Goal: Information Seeking & Learning: Check status

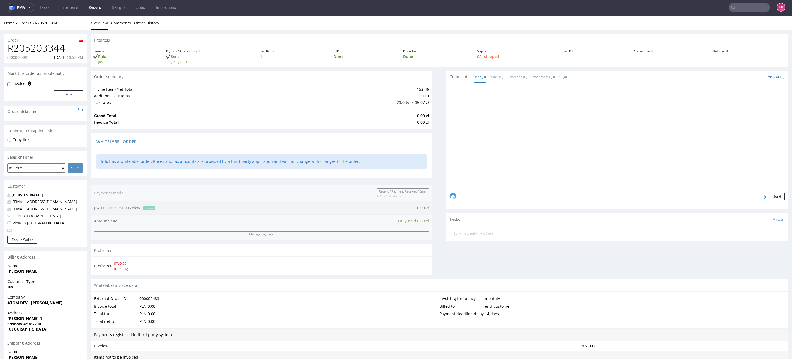
click at [94, 9] on link "Orders" at bounding box center [95, 7] width 18 height 9
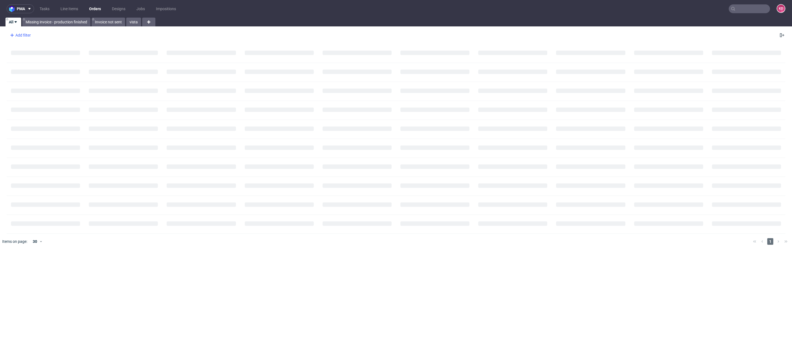
click at [30, 34] on div "Add filter" at bounding box center [20, 35] width 24 height 9
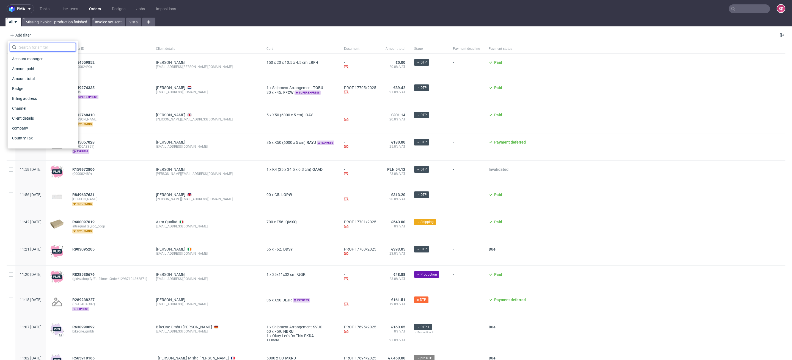
click at [31, 45] on input "text" at bounding box center [43, 47] width 66 height 9
type input "sa"
click at [21, 64] on div "Sales manager" at bounding box center [43, 69] width 66 height 10
click at [22, 59] on span "Sales Channel" at bounding box center [24, 59] width 29 height 8
click at [27, 59] on input "text" at bounding box center [43, 59] width 66 height 9
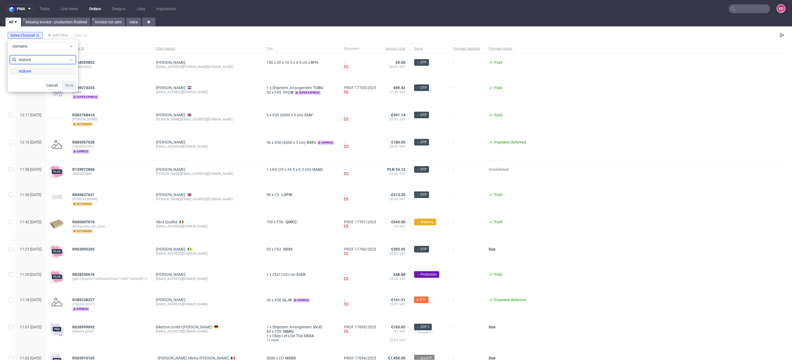
type input "instore"
click at [34, 73] on label "InStore" at bounding box center [43, 71] width 66 height 8
click at [16, 73] on input "InStore" at bounding box center [14, 71] width 4 height 4
checkbox input "true"
click at [74, 83] on button "Save" at bounding box center [68, 85] width 13 height 9
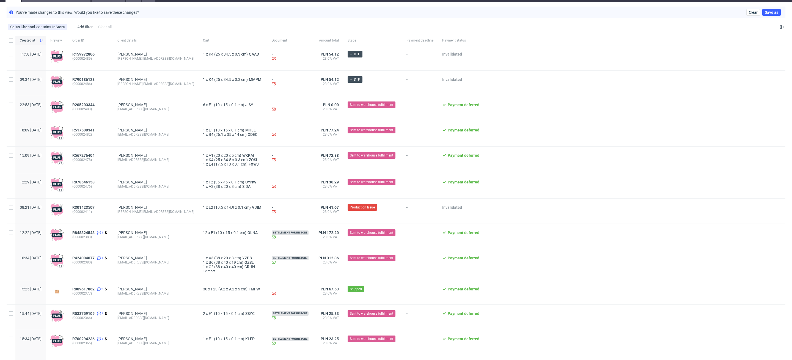
scroll to position [36, 0]
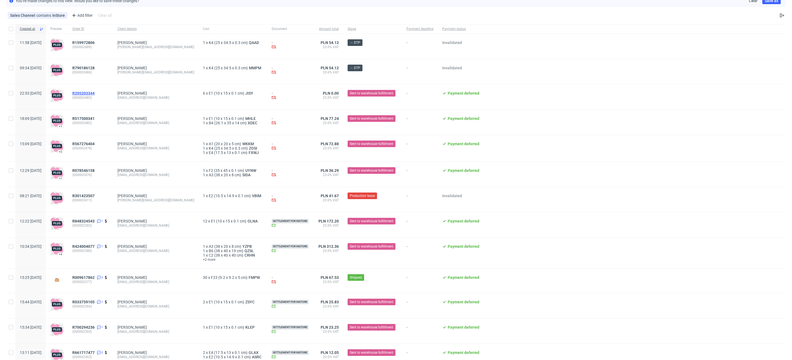
click at [95, 93] on span "R205203344" at bounding box center [83, 93] width 22 height 4
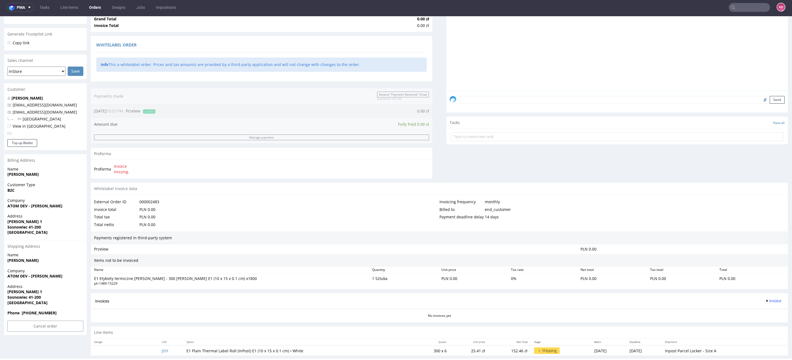
scroll to position [96, 0]
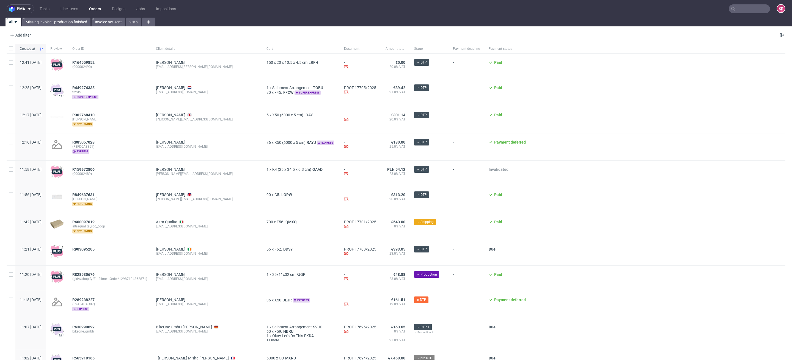
click at [92, 8] on link "Orders" at bounding box center [95, 8] width 18 height 9
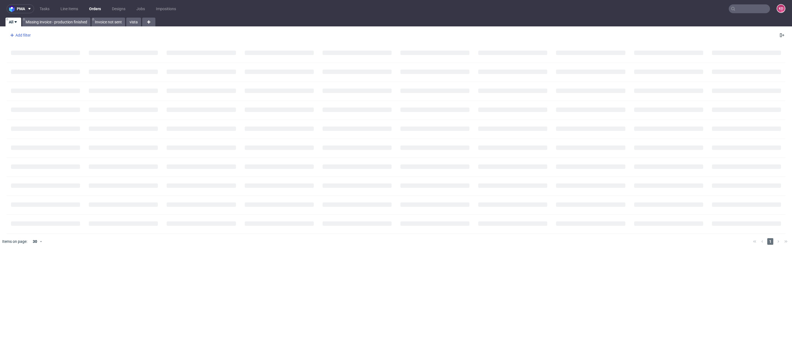
click at [24, 34] on div "Add filter" at bounding box center [20, 35] width 24 height 9
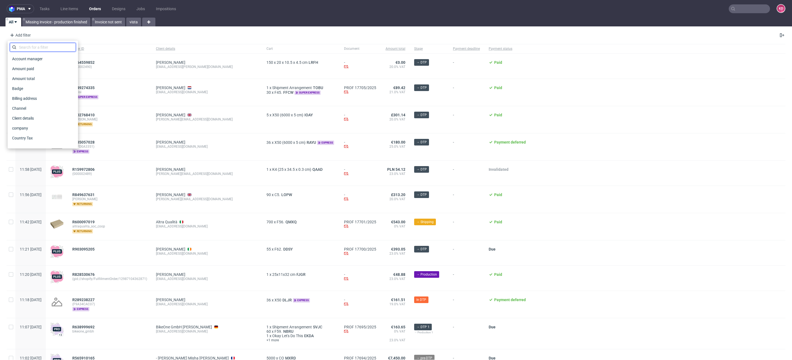
click at [35, 49] on input "text" at bounding box center [43, 47] width 66 height 9
type input "sales"
click at [38, 58] on span "Sales Channel" at bounding box center [24, 59] width 29 height 8
click at [37, 64] on input "text" at bounding box center [43, 59] width 66 height 9
type input "instore"
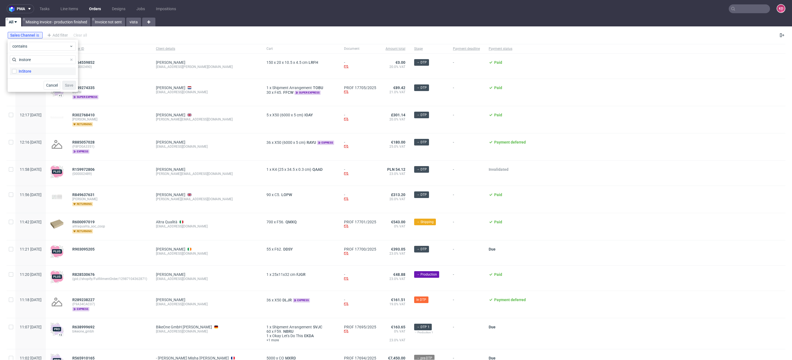
click at [24, 69] on div "InStore" at bounding box center [25, 70] width 13 height 5
click at [16, 69] on input "InStore" at bounding box center [14, 71] width 4 height 4
checkbox input "true"
click at [69, 86] on span "Save" at bounding box center [69, 85] width 9 height 4
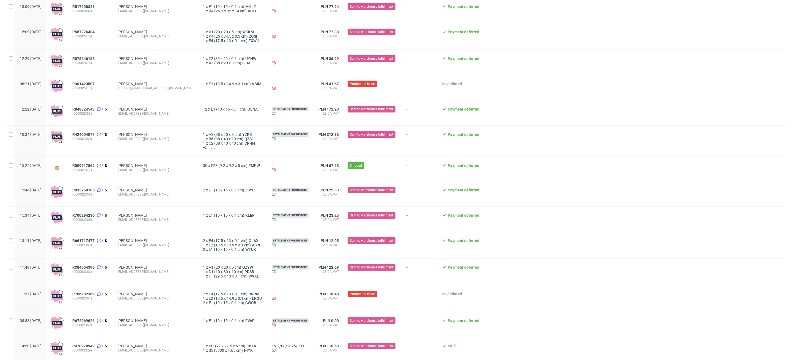
scroll to position [169, 0]
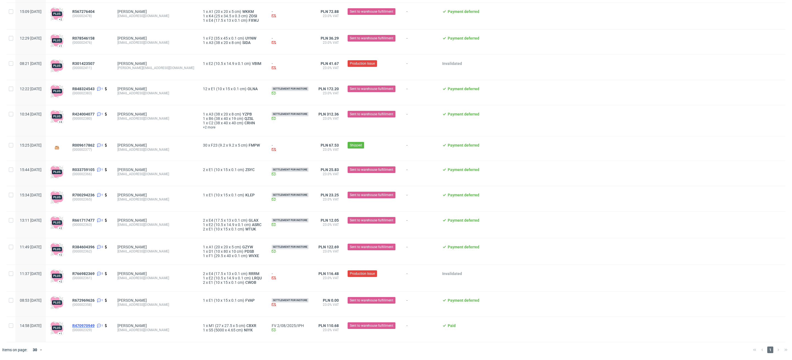
click at [95, 325] on span "R470970949" at bounding box center [83, 325] width 22 height 4
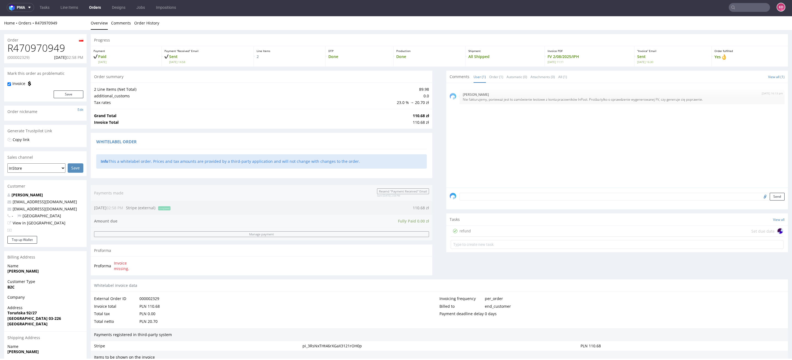
scroll to position [147, 0]
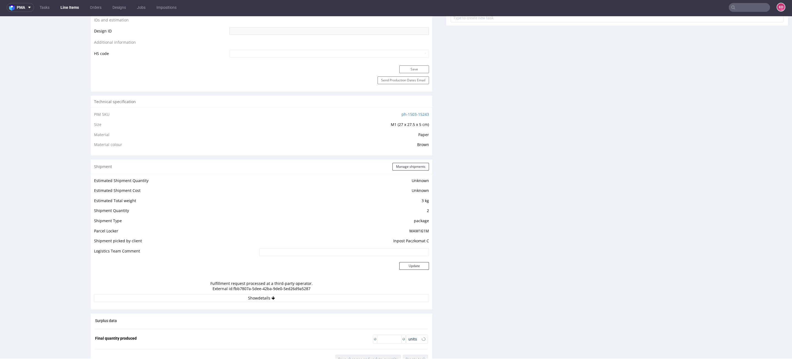
scroll to position [453, 0]
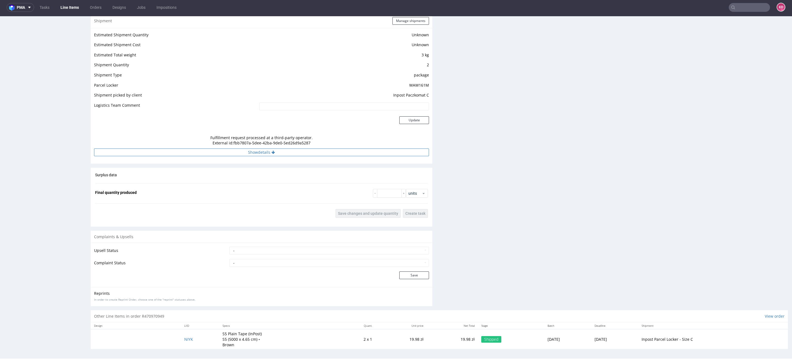
click at [280, 153] on button "Show details" at bounding box center [261, 152] width 335 height 8
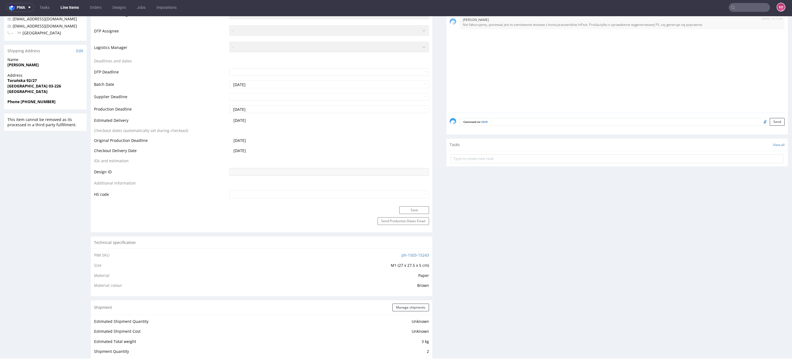
scroll to position [0, 0]
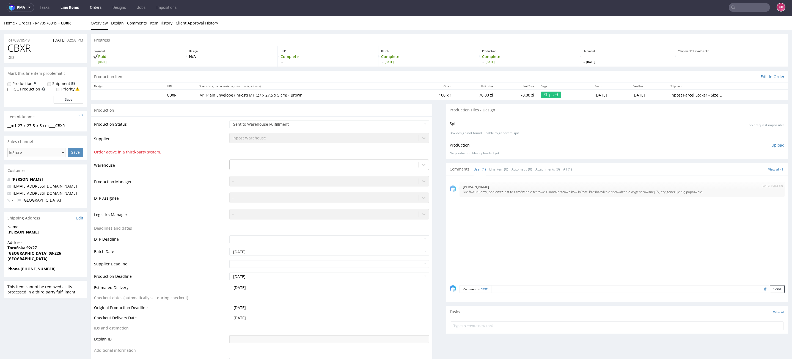
click at [97, 6] on link "Orders" at bounding box center [96, 7] width 18 height 9
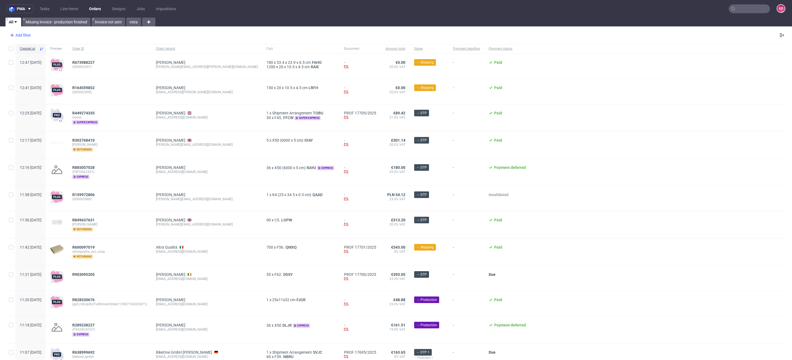
click at [28, 34] on div "Add filter" at bounding box center [20, 35] width 24 height 9
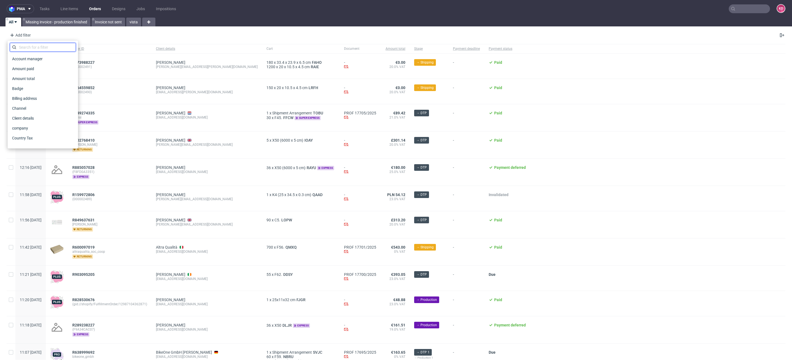
click at [31, 46] on input "text" at bounding box center [43, 47] width 66 height 9
type input "sales"
click at [32, 58] on span "Sales Channel" at bounding box center [24, 59] width 29 height 8
click at [32, 58] on input "text" at bounding box center [43, 59] width 66 height 9
type input "ins"
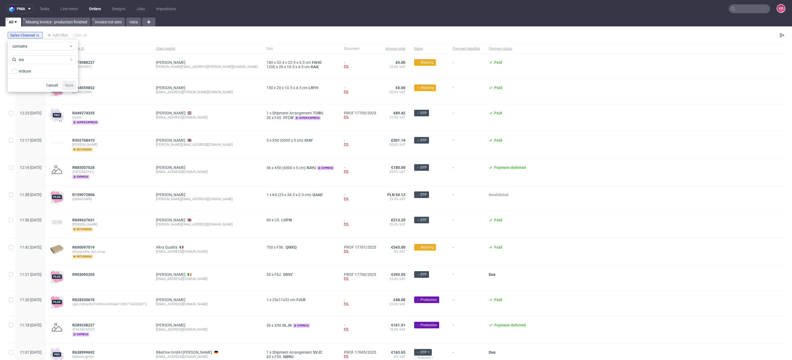
click at [31, 65] on div "ins InStore" at bounding box center [43, 65] width 66 height 21
click at [30, 69] on div "InStore" at bounding box center [25, 70] width 13 height 5
click at [16, 69] on input "InStore" at bounding box center [14, 71] width 4 height 4
checkbox input "true"
click at [68, 82] on button "Save" at bounding box center [68, 85] width 13 height 9
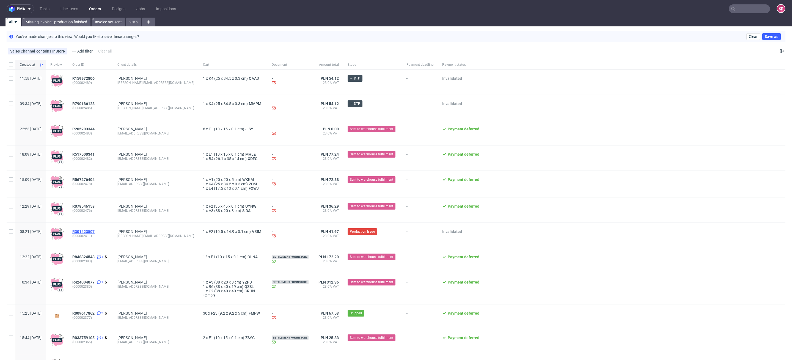
click at [95, 231] on span "R301423507" at bounding box center [83, 231] width 22 height 4
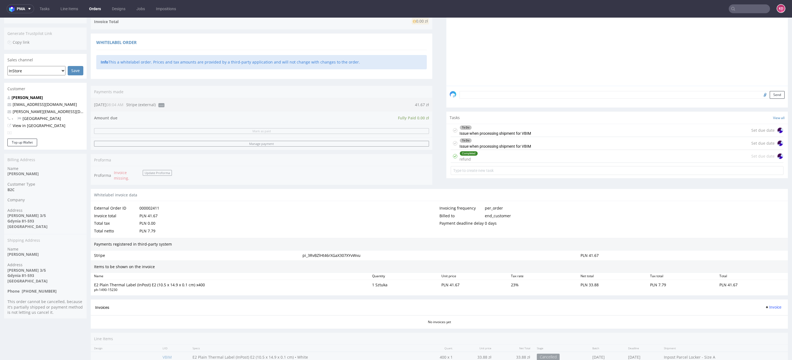
scroll to position [125, 0]
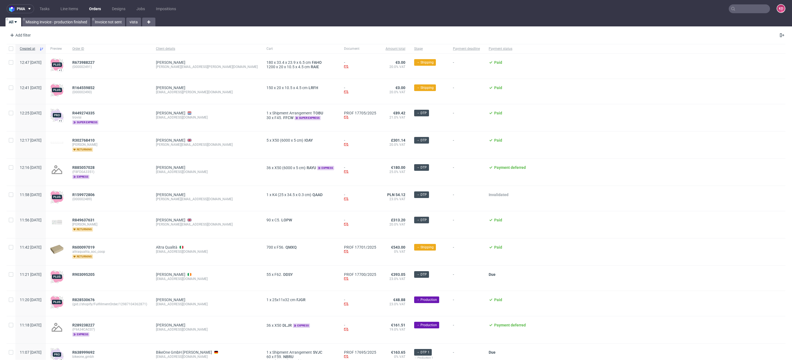
click at [93, 8] on link "Orders" at bounding box center [95, 8] width 18 height 9
click at [27, 35] on div "Add filter" at bounding box center [20, 35] width 24 height 9
click at [28, 47] on input "text" at bounding box center [43, 47] width 66 height 9
type input "sales"
click at [31, 56] on span "Sales Channel" at bounding box center [24, 59] width 29 height 8
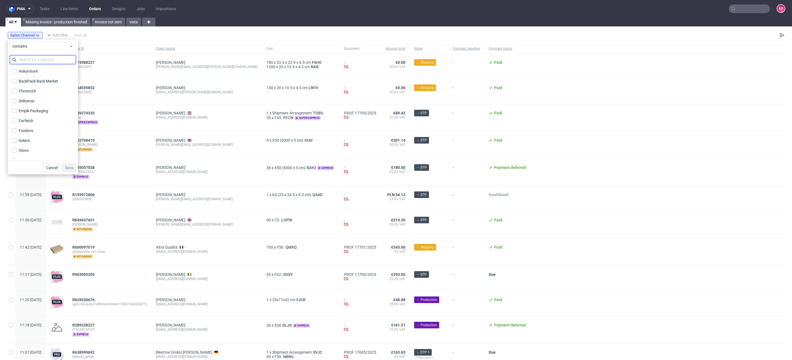
click at [31, 56] on input "text" at bounding box center [43, 59] width 66 height 9
type input "instor"
click at [31, 72] on div "InStore" at bounding box center [25, 70] width 13 height 5
click at [16, 72] on input "InStore" at bounding box center [14, 71] width 4 height 4
checkbox input "true"
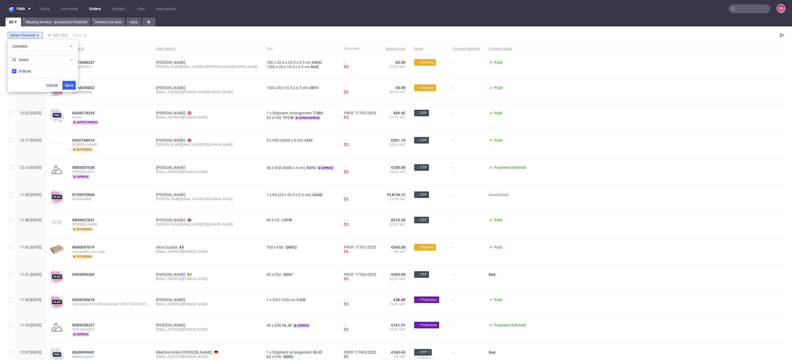
click at [68, 85] on span "Save" at bounding box center [69, 85] width 9 height 4
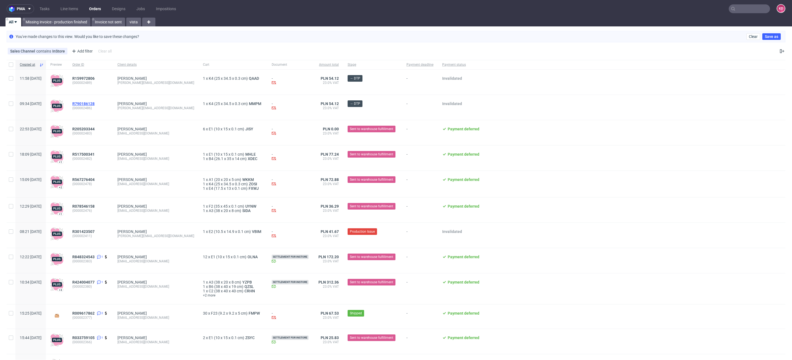
click at [95, 102] on span "R790186128" at bounding box center [83, 103] width 22 height 4
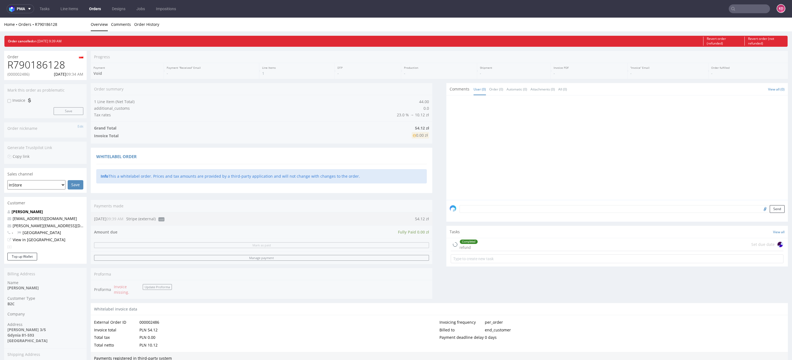
scroll to position [125, 0]
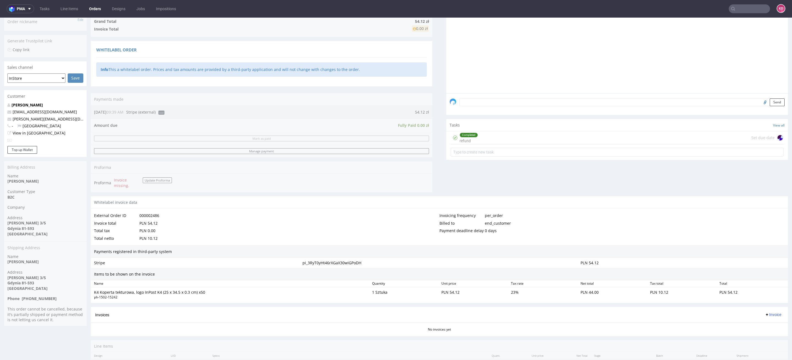
scroll to position [125, 0]
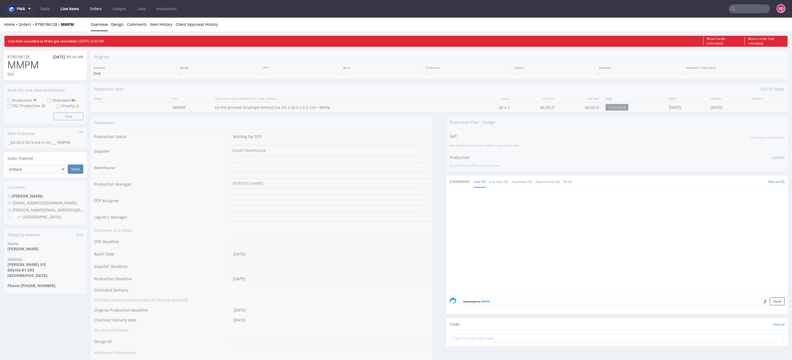
click at [96, 8] on link "Orders" at bounding box center [96, 8] width 18 height 9
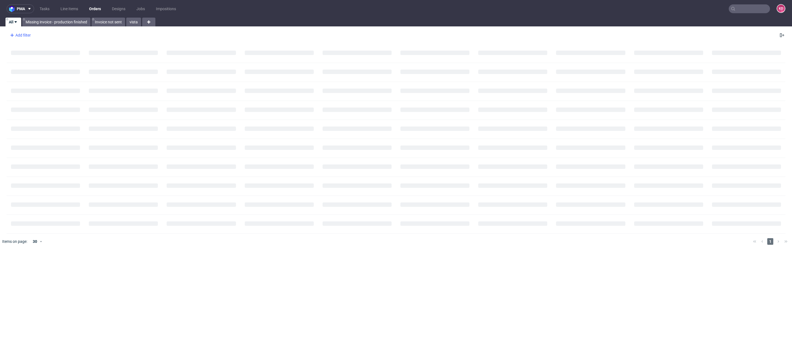
click at [29, 37] on div "Add filter" at bounding box center [20, 35] width 24 height 9
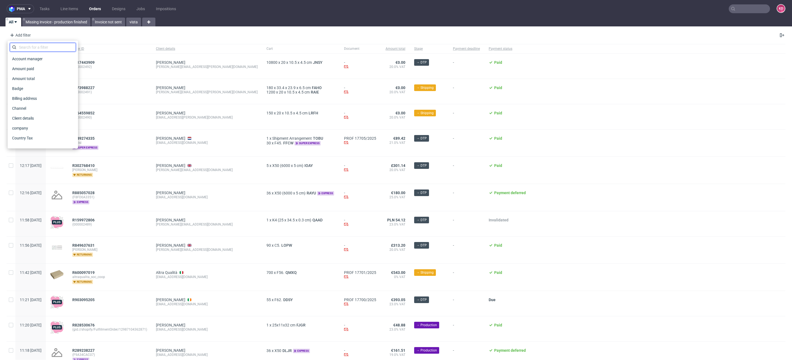
click at [34, 47] on input "text" at bounding box center [43, 47] width 66 height 9
type input "sales"
click at [35, 61] on span "Sales Channel" at bounding box center [24, 59] width 29 height 8
click at [35, 61] on input "text" at bounding box center [43, 59] width 66 height 9
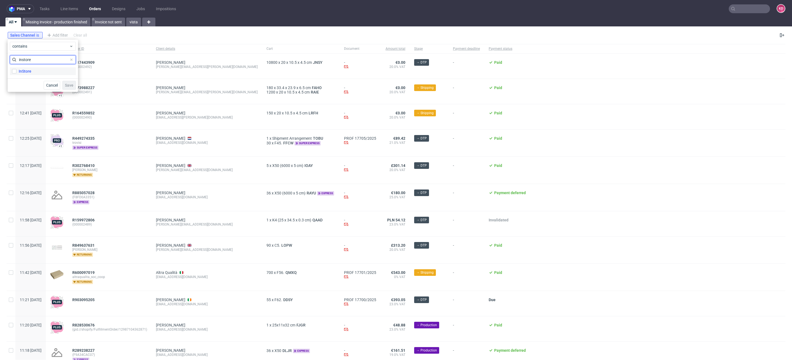
type input "instore"
click at [35, 73] on label "InStore" at bounding box center [43, 71] width 66 height 8
click at [16, 73] on input "InStore" at bounding box center [14, 71] width 4 height 4
checkbox input "true"
click at [72, 85] on span "Save" at bounding box center [69, 85] width 9 height 4
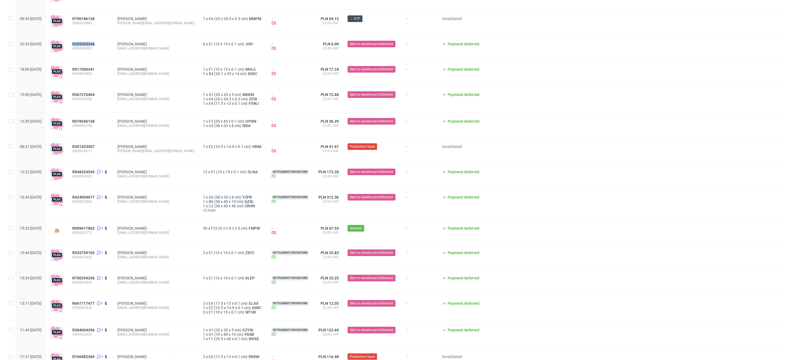
scroll to position [83, 0]
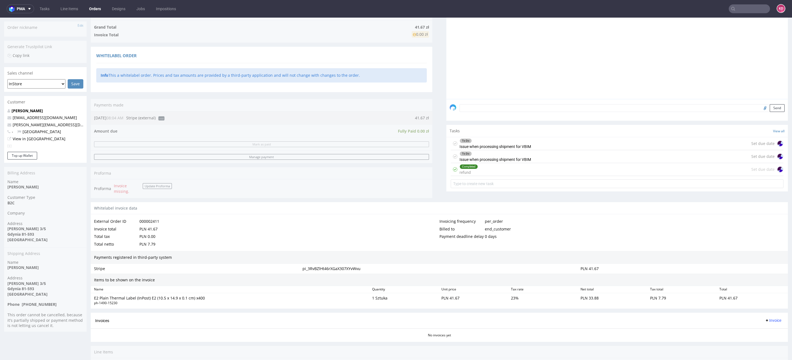
scroll to position [125, 0]
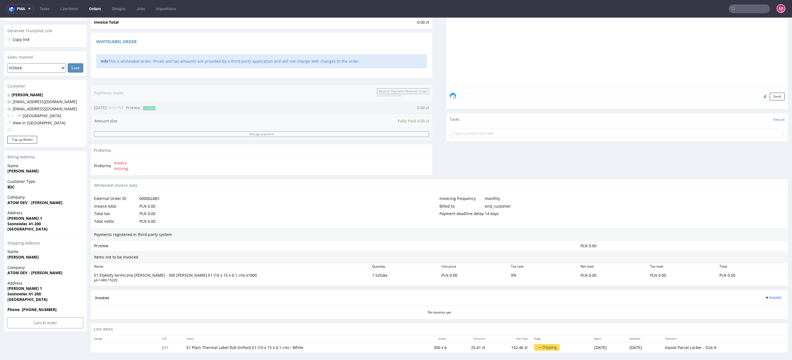
scroll to position [103, 0]
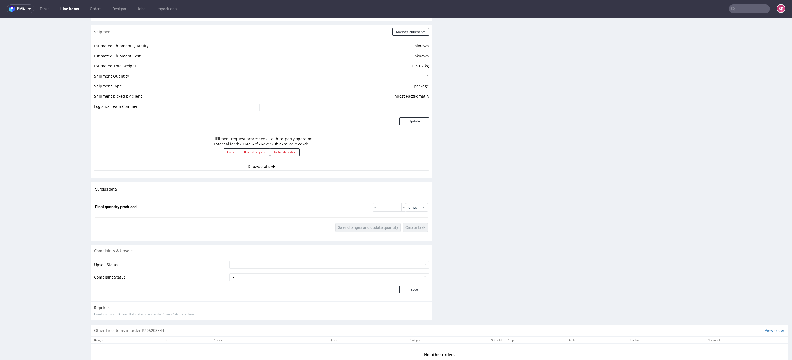
scroll to position [435, 0]
click at [301, 162] on button "Show details" at bounding box center [261, 165] width 335 height 8
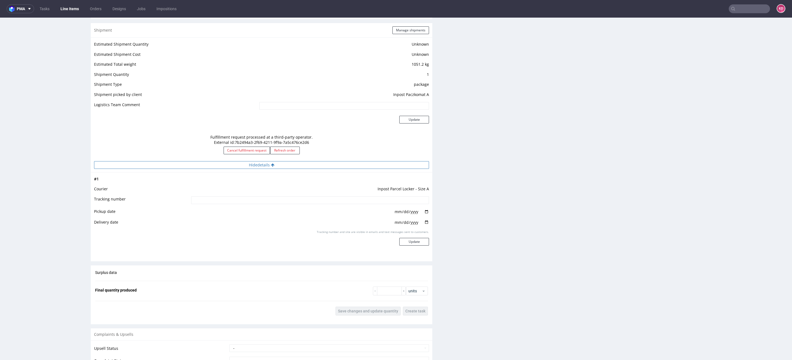
click at [392, 163] on button "Hide details" at bounding box center [261, 165] width 335 height 8
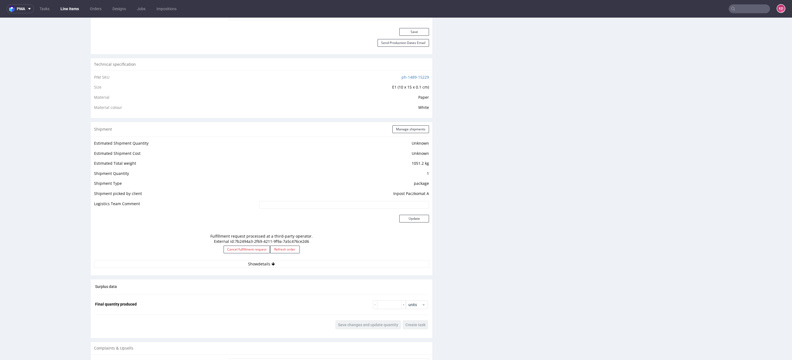
scroll to position [335, 0]
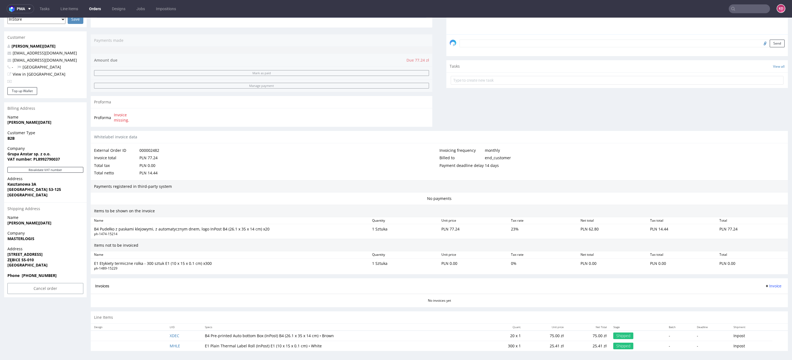
scroll to position [2, 0]
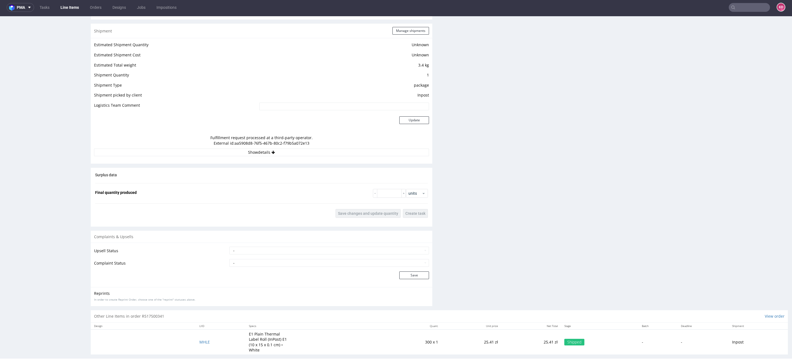
scroll to position [1, 0]
